Goal: Navigation & Orientation: Find specific page/section

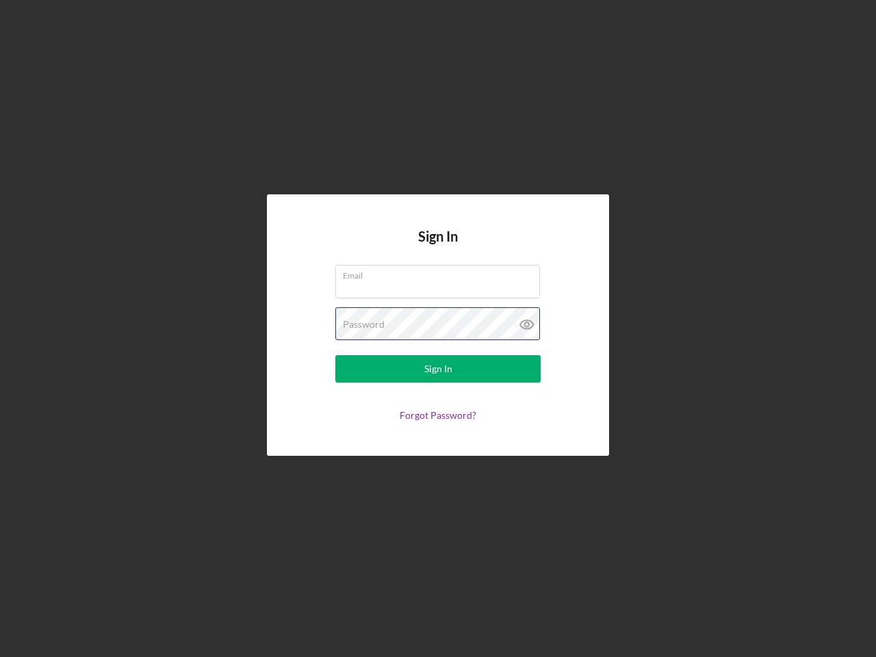
click at [438, 328] on div "Password" at bounding box center [437, 324] width 205 height 34
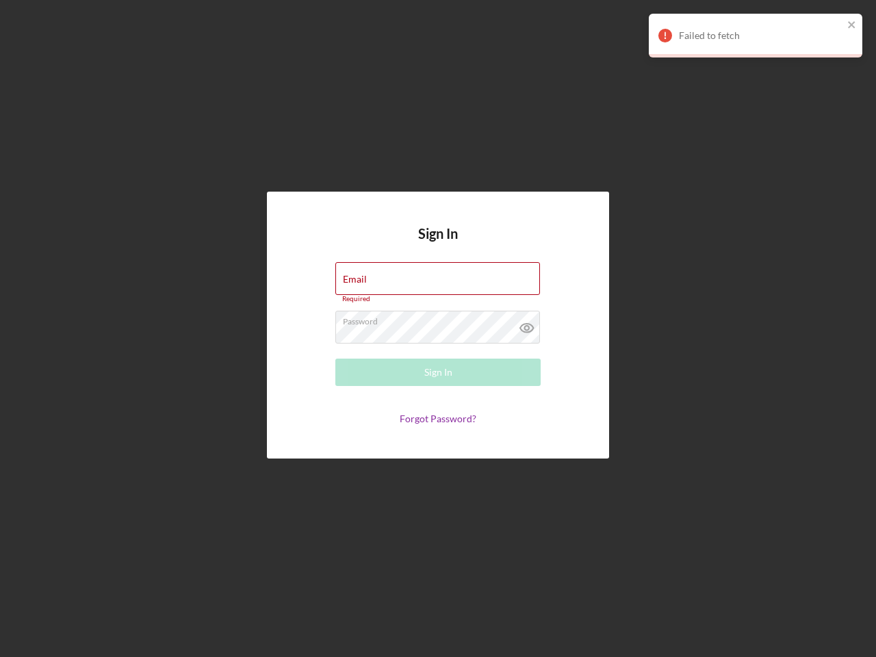
click at [527, 324] on icon at bounding box center [527, 328] width 34 height 34
